Goal: Transaction & Acquisition: Download file/media

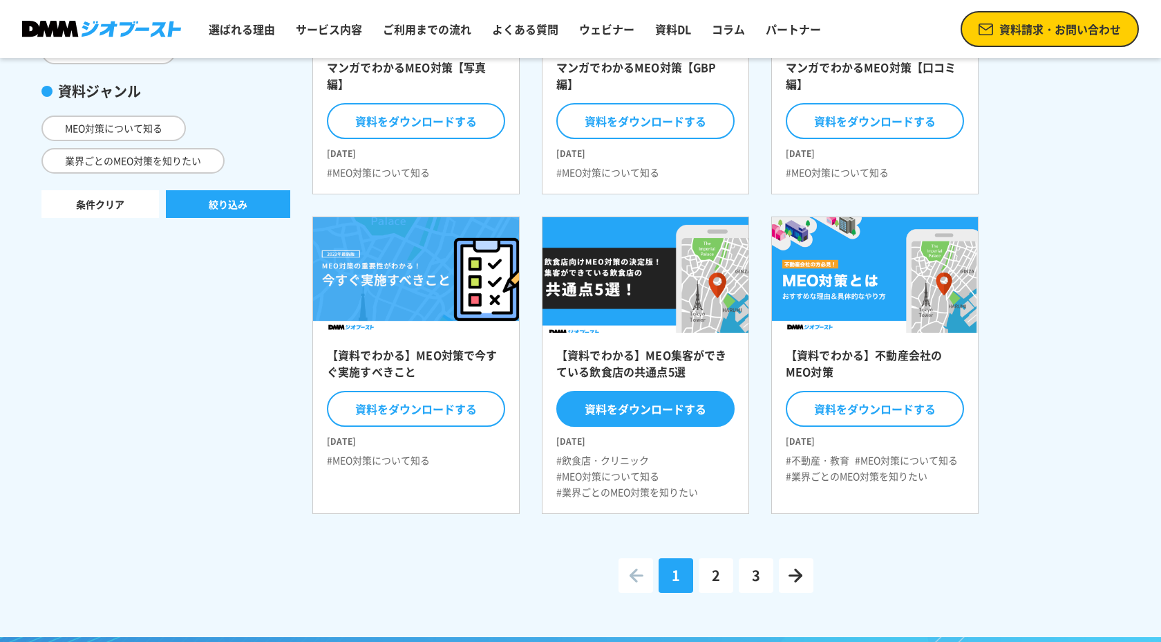
scroll to position [385, 0]
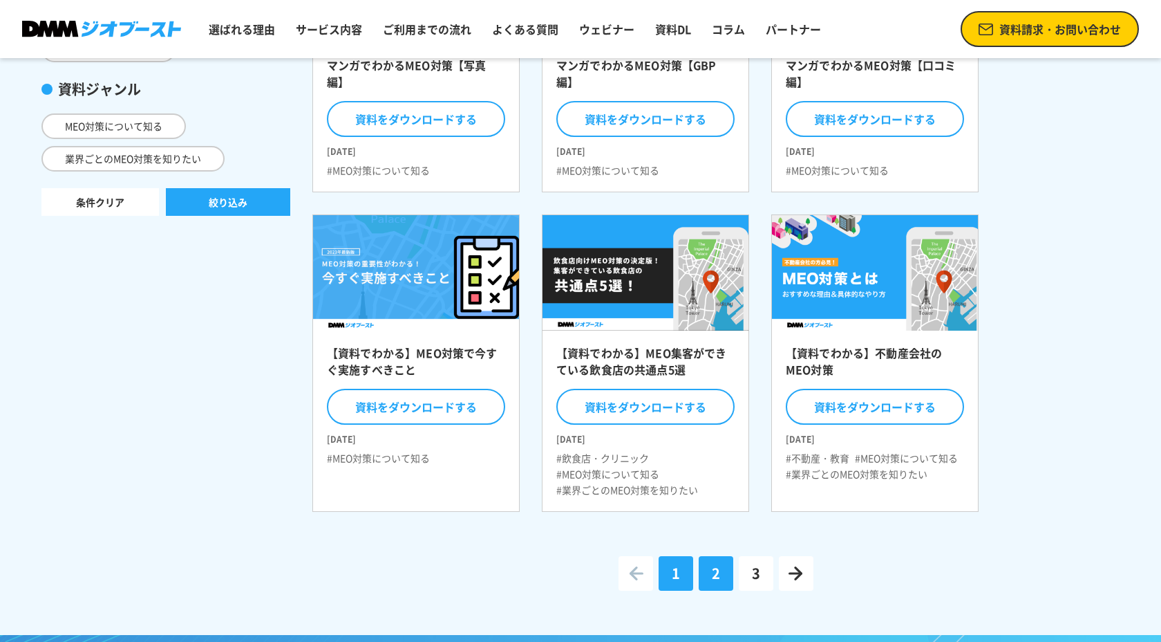
click at [709, 568] on link "2" at bounding box center [716, 573] width 35 height 35
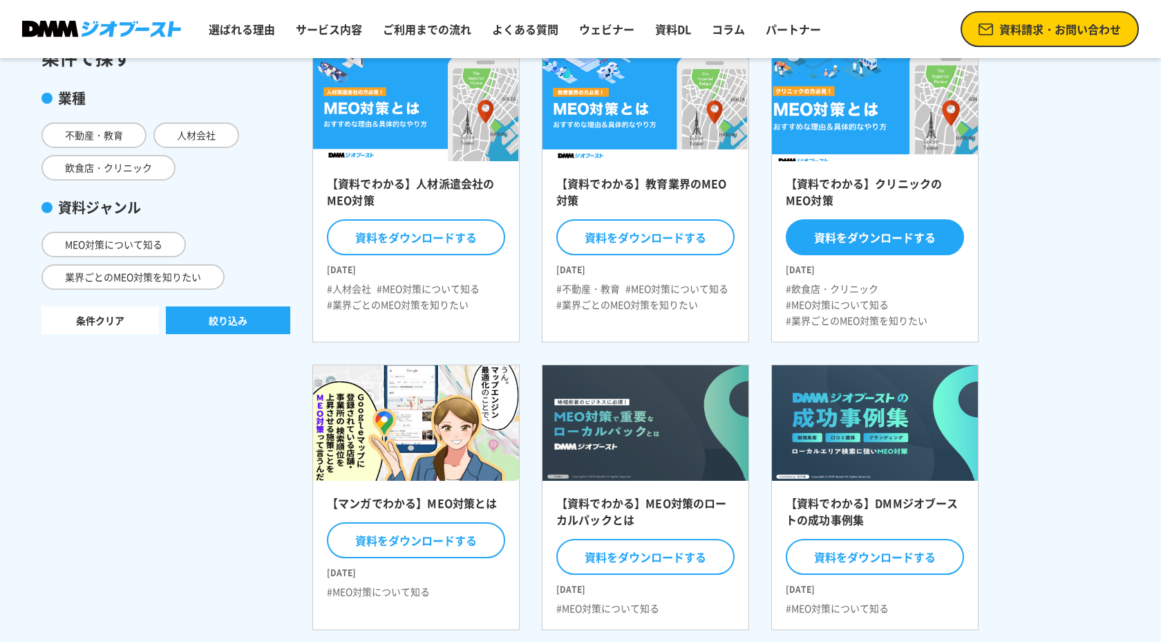
click at [897, 237] on button "資料をダウンロードする" at bounding box center [875, 237] width 178 height 36
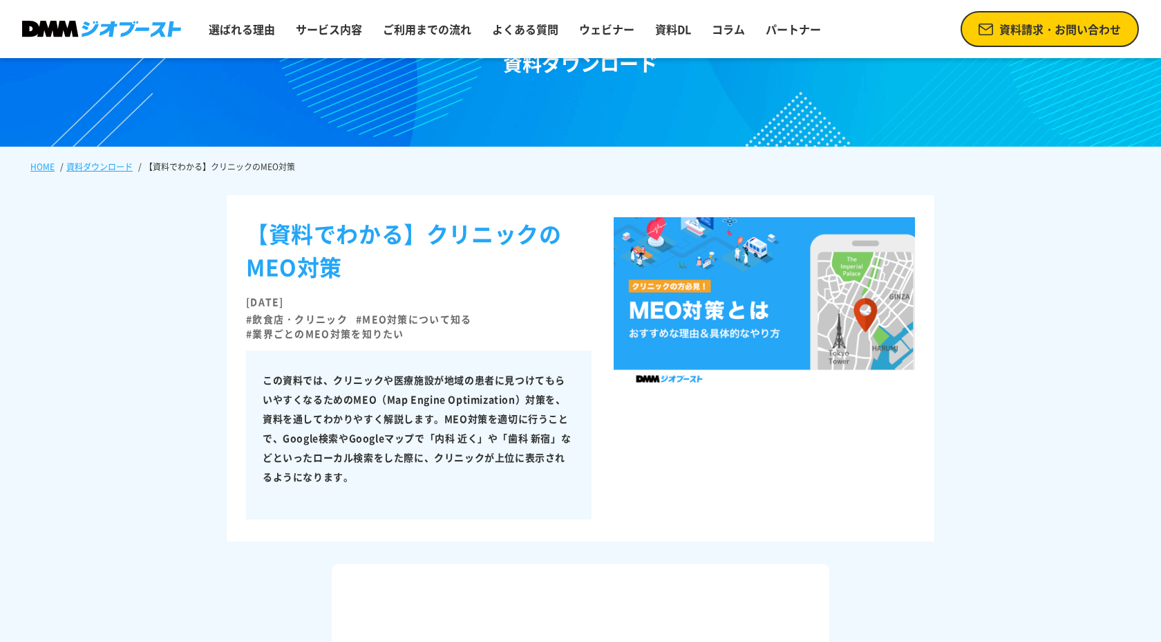
scroll to position [78, 0]
click at [251, 37] on link "選ばれる理由" at bounding box center [241, 29] width 77 height 28
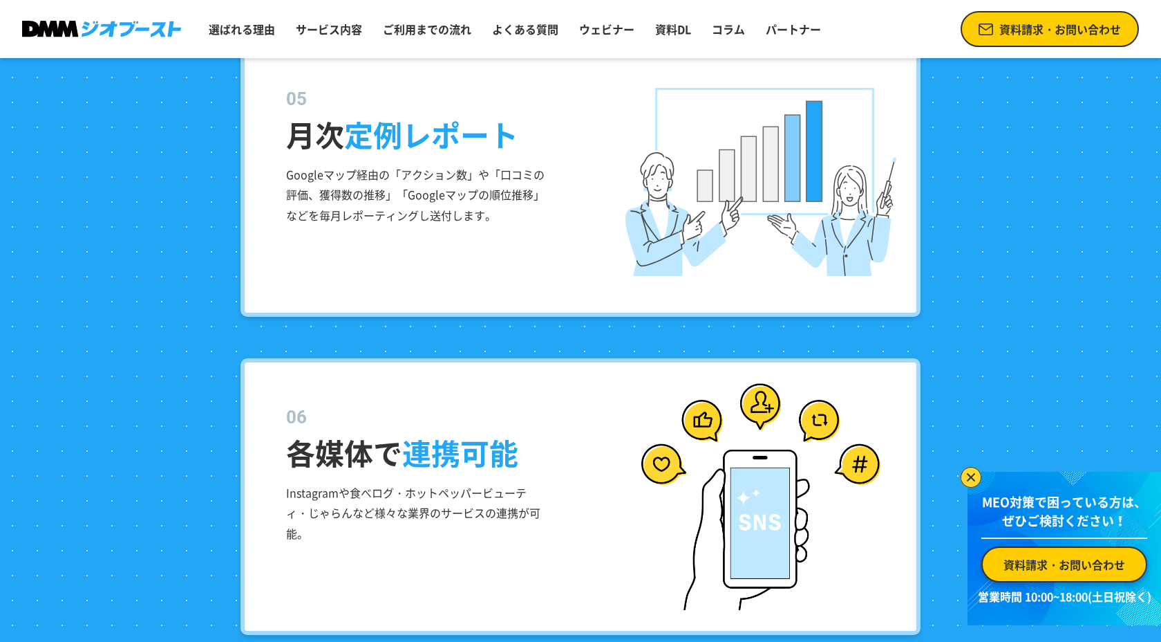
scroll to position [2831, 0]
